Goal: Register for event/course

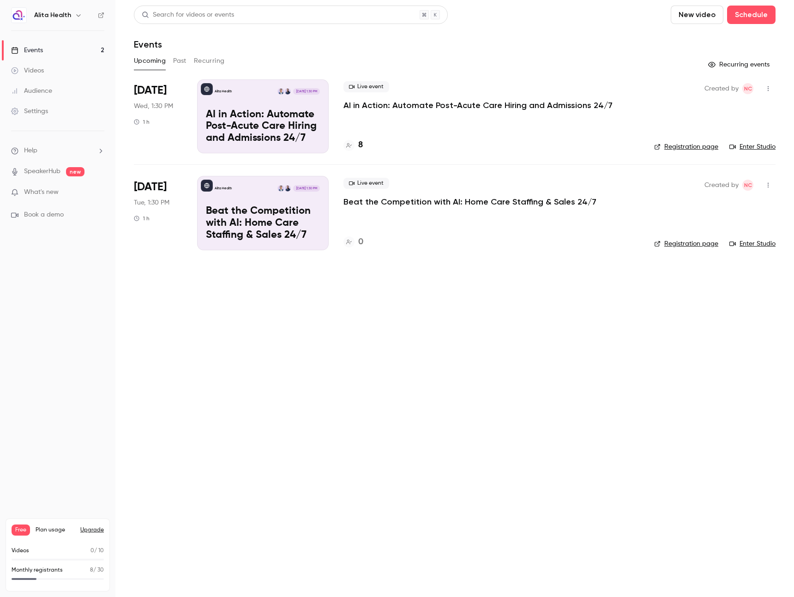
click at [398, 105] on p "AI in Action: Automate Post-Acute Care Hiring and Admissions 24/7" at bounding box center [478, 105] width 269 height 11
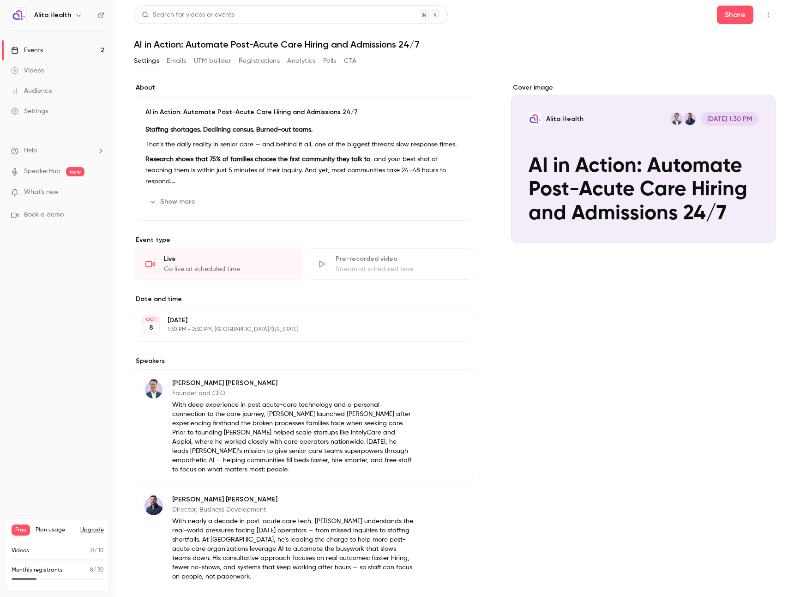
click at [60, 97] on link "Audience" at bounding box center [57, 91] width 115 height 20
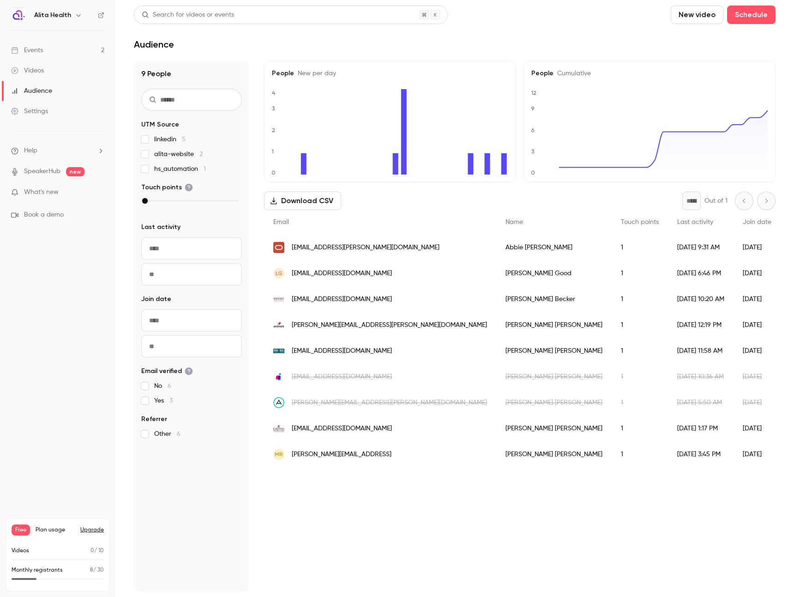
click at [56, 52] on link "Events 2" at bounding box center [57, 50] width 115 height 20
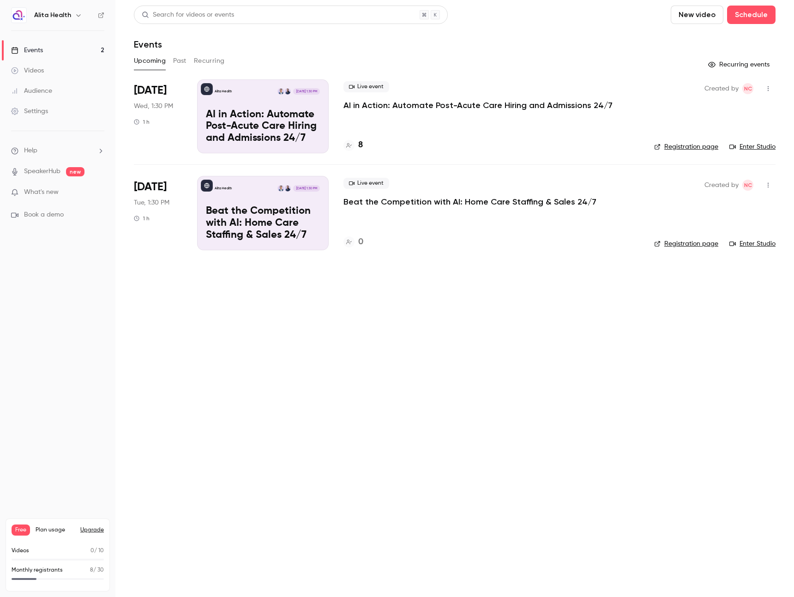
click at [275, 129] on p "AI in Action: Automate Post-Acute Care Hiring and Admissions 24/7" at bounding box center [263, 127] width 114 height 36
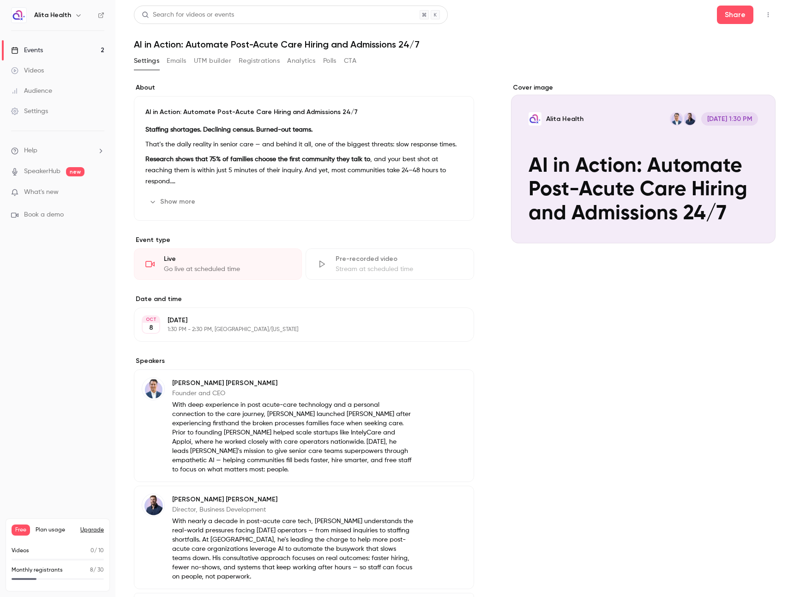
click at [254, 61] on button "Registrations" at bounding box center [259, 61] width 41 height 15
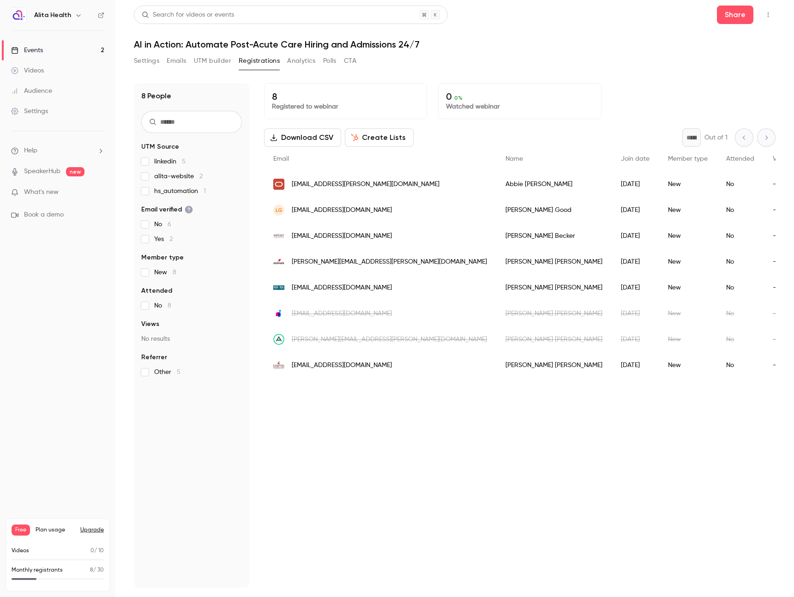
click at [562, 35] on header "Search for videos or events Share AI in Action: Automate Post-Acute Care Hiring…" at bounding box center [455, 28] width 642 height 44
